Goal: Task Accomplishment & Management: Manage account settings

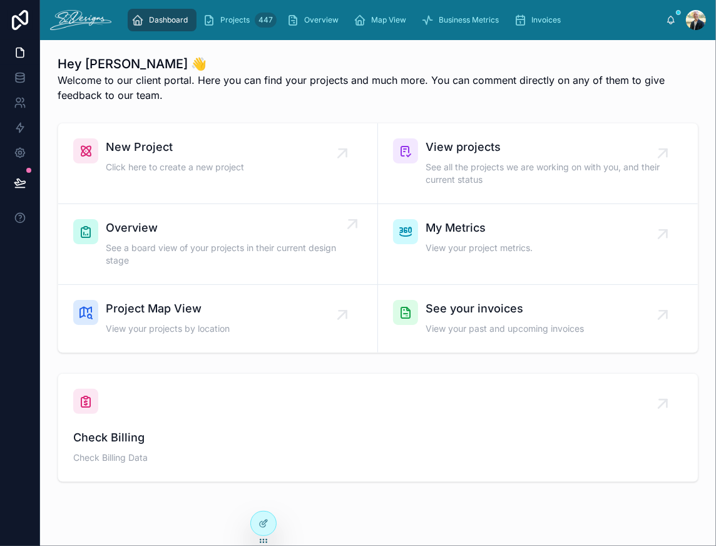
click at [135, 217] on link "Overview See a board view of your projects in their current design stage" at bounding box center [218, 244] width 320 height 81
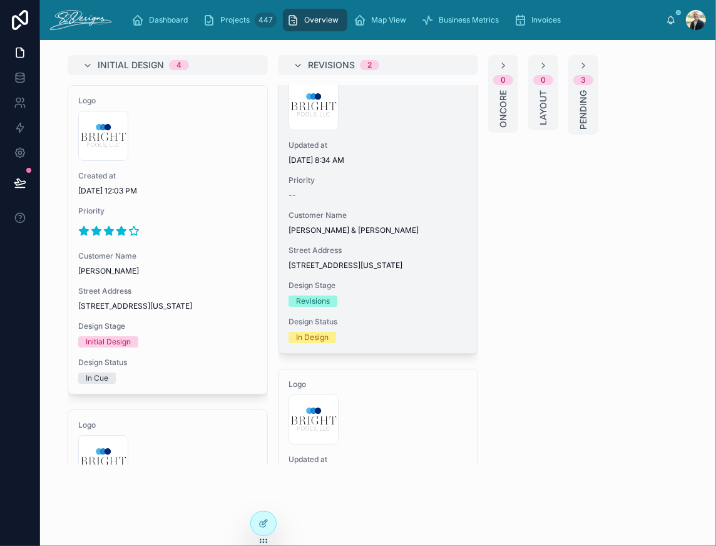
scroll to position [273, 0]
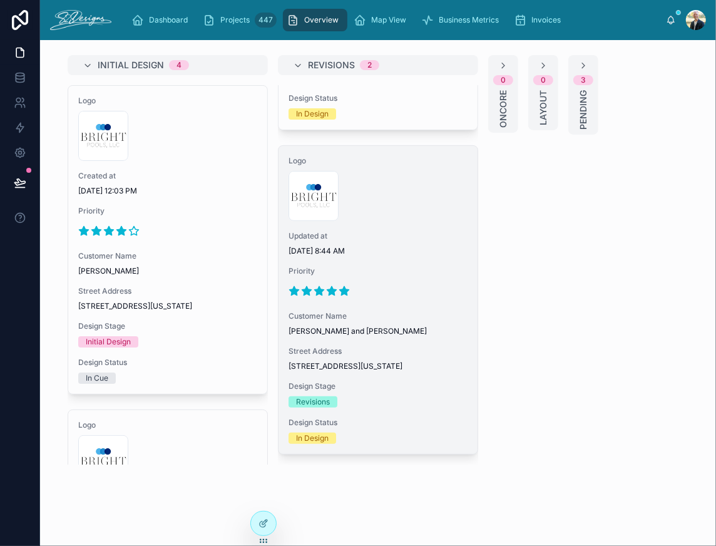
click at [408, 246] on span "[DATE] 8:44 AM" at bounding box center [378, 251] width 179 height 10
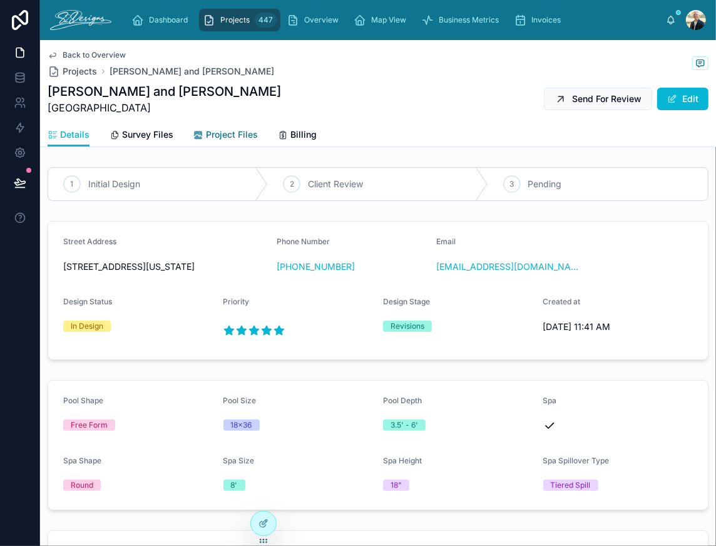
click at [227, 134] on span "Project Files" at bounding box center [232, 134] width 52 height 13
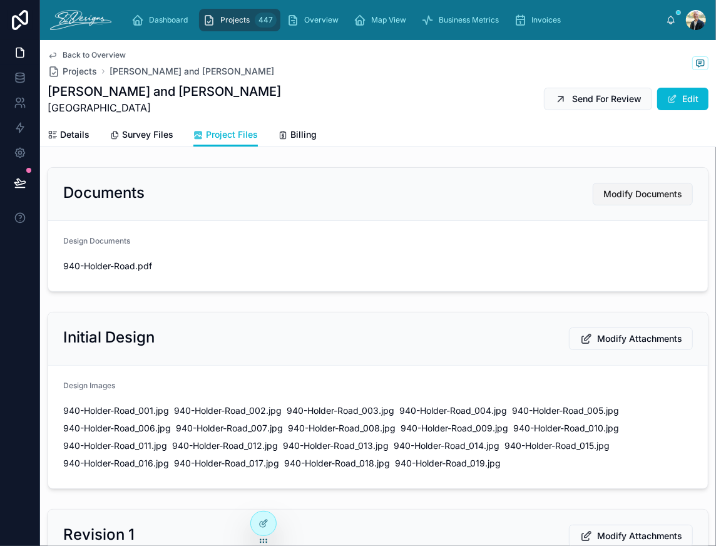
click at [617, 200] on button "Modify Documents" at bounding box center [643, 194] width 100 height 23
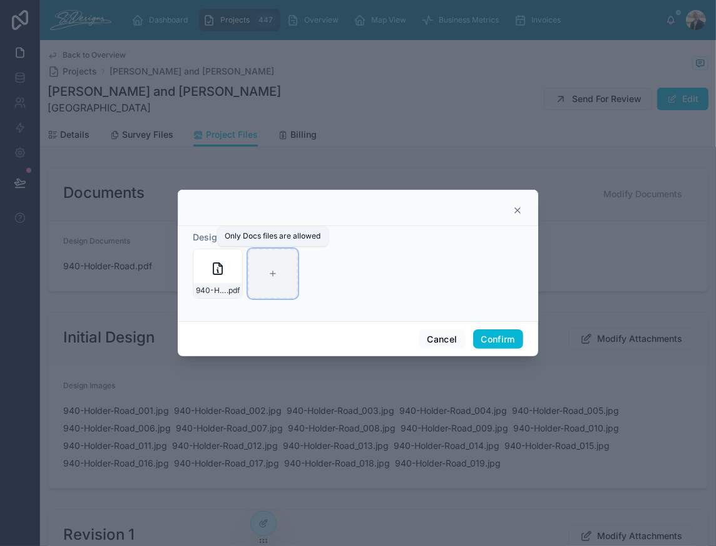
click at [281, 274] on div at bounding box center [273, 274] width 50 height 50
type input "**********"
click at [488, 343] on button "Confirm" at bounding box center [498, 339] width 50 height 20
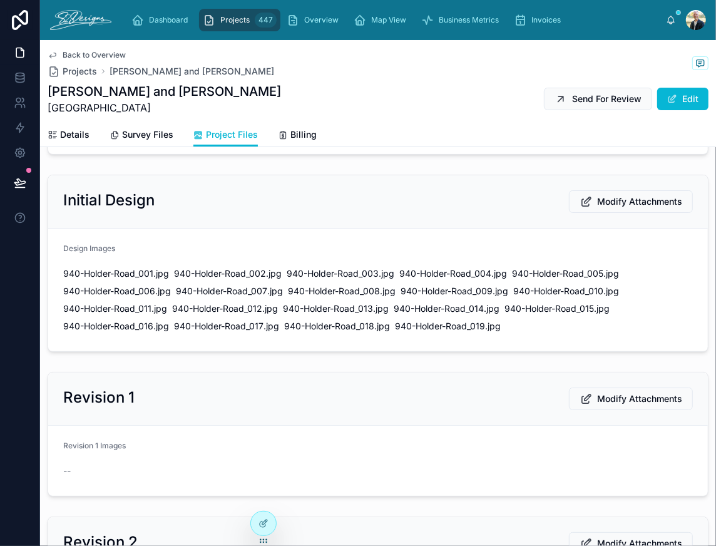
scroll to position [188, 0]
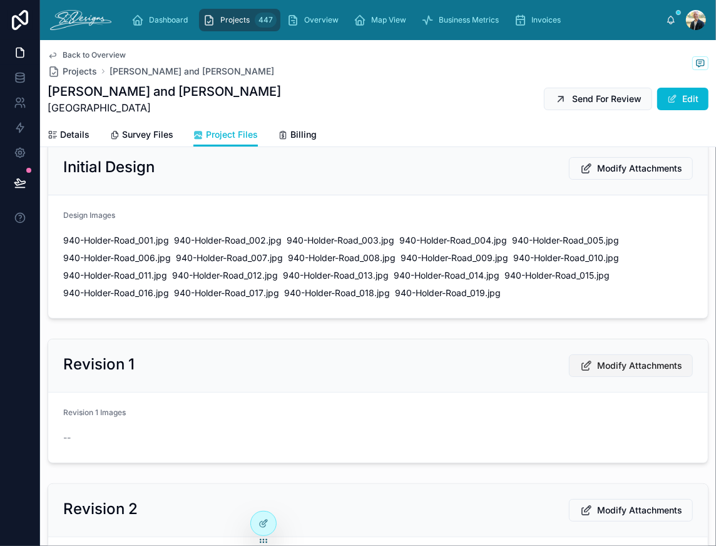
click at [621, 364] on span "Modify Attachments" at bounding box center [639, 365] width 85 height 13
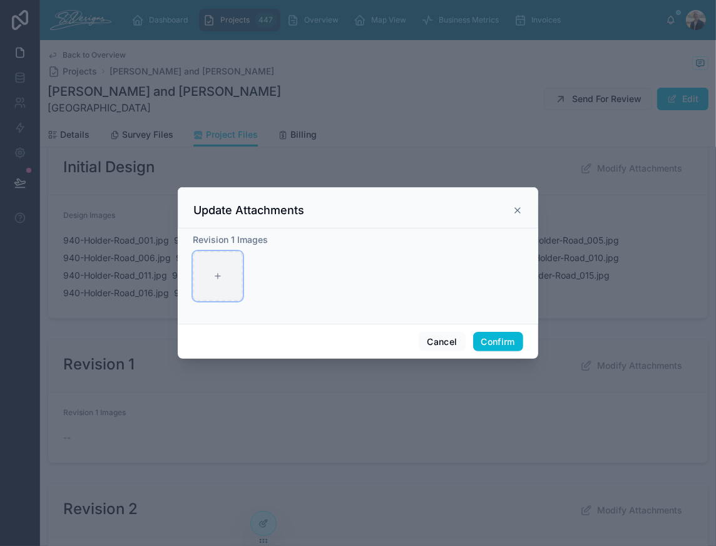
click at [213, 277] on div at bounding box center [218, 276] width 50 height 50
type input "**********"
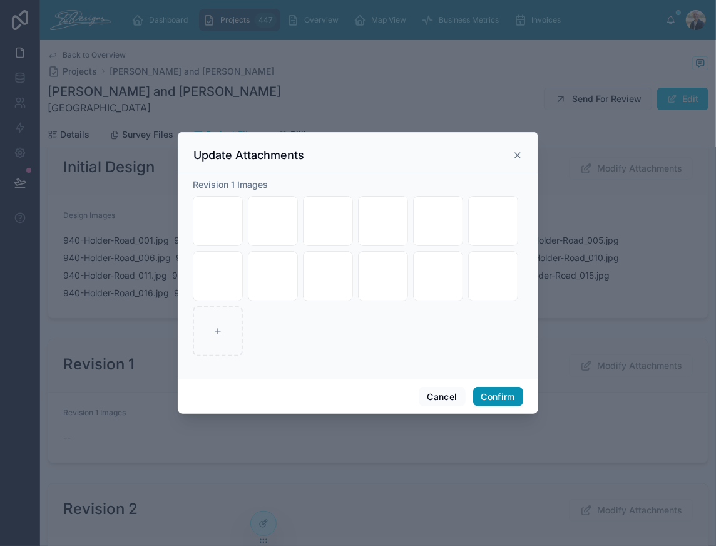
click at [478, 395] on button "Confirm" at bounding box center [498, 397] width 50 height 20
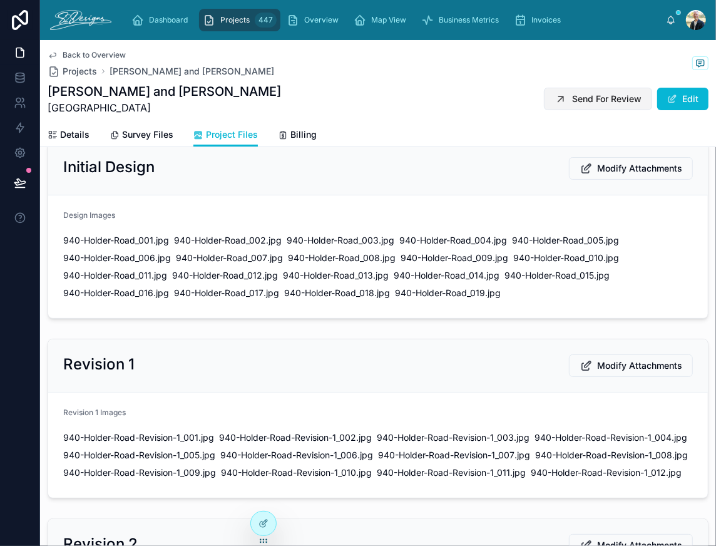
click at [598, 100] on span "Send For Review" at bounding box center [607, 99] width 70 height 13
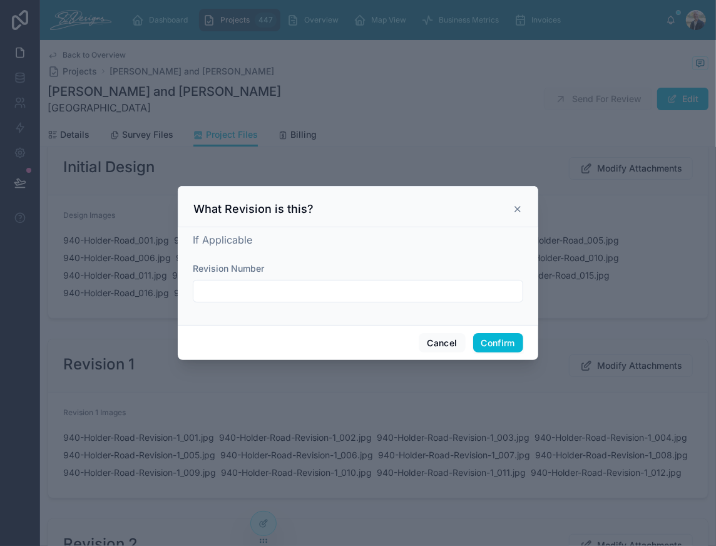
click at [307, 287] on input "text" at bounding box center [357, 291] width 329 height 18
type input "**********"
click at [487, 342] on button "Confirm" at bounding box center [498, 343] width 50 height 20
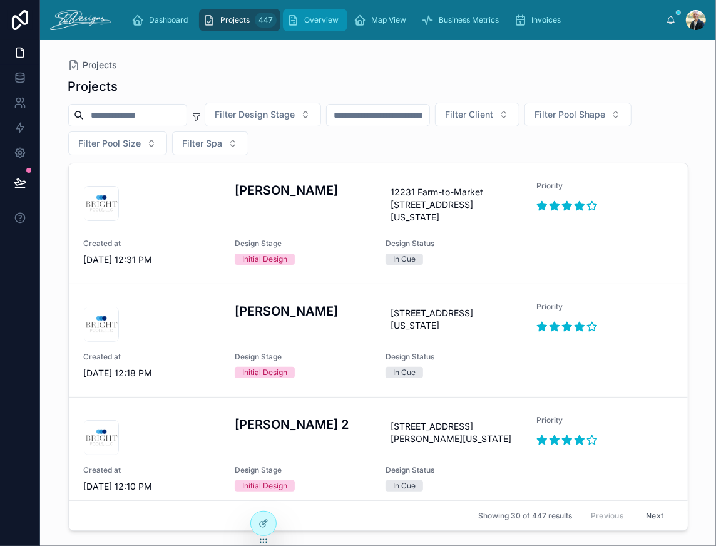
click at [313, 21] on span "Overview" at bounding box center [321, 20] width 34 height 10
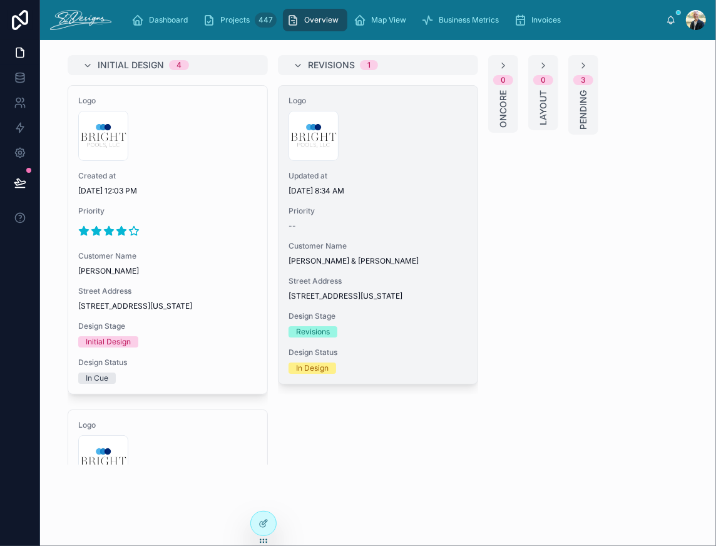
click at [351, 214] on span "Priority" at bounding box center [378, 211] width 179 height 10
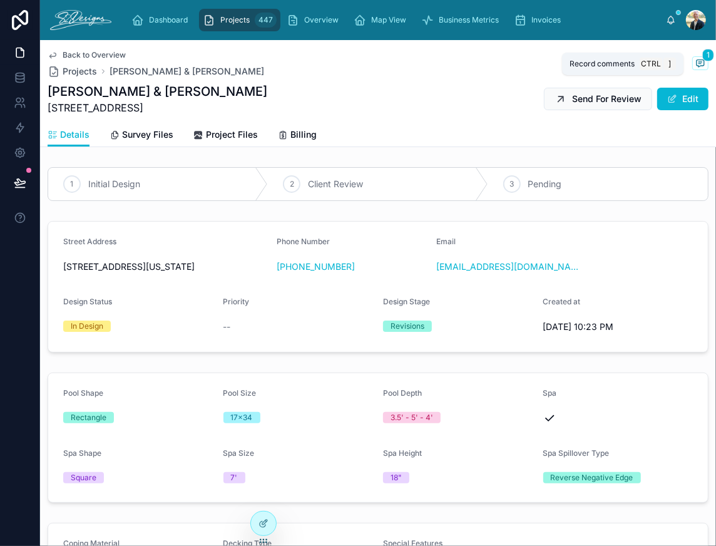
click at [696, 60] on icon at bounding box center [701, 63] width 10 height 10
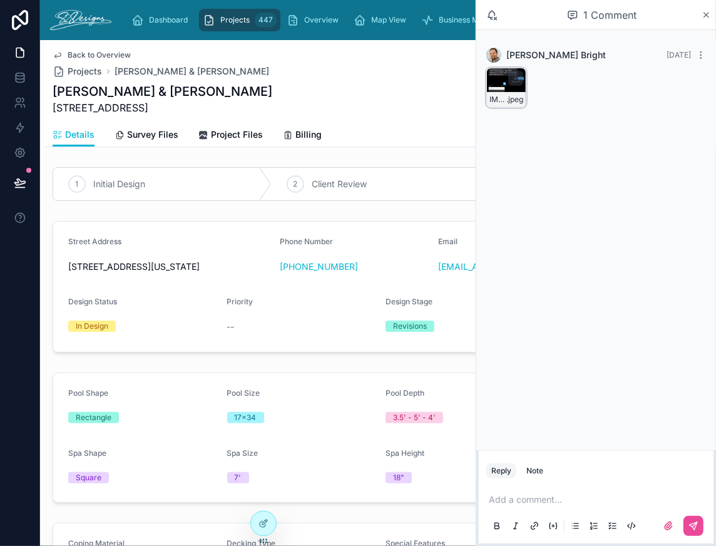
click at [499, 88] on div "IMG_2937 .jpeg" at bounding box center [507, 88] width 40 height 40
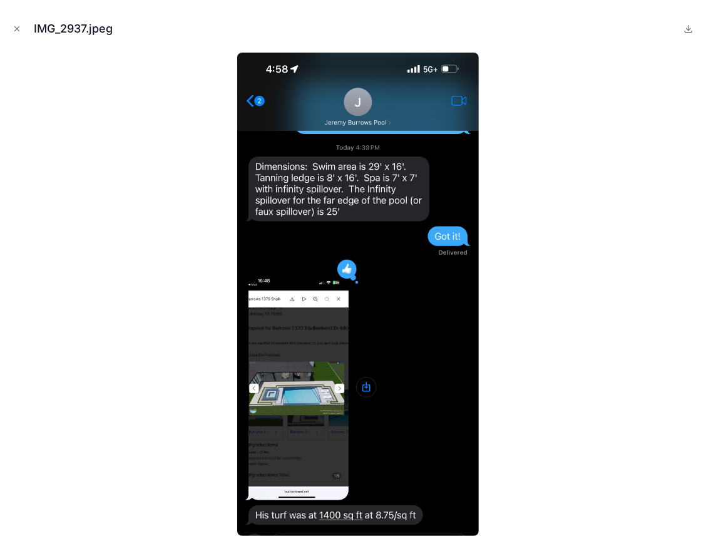
click at [297, 398] on img at bounding box center [358, 294] width 242 height 483
click at [296, 399] on img at bounding box center [358, 294] width 242 height 483
